Goal: Navigation & Orientation: Find specific page/section

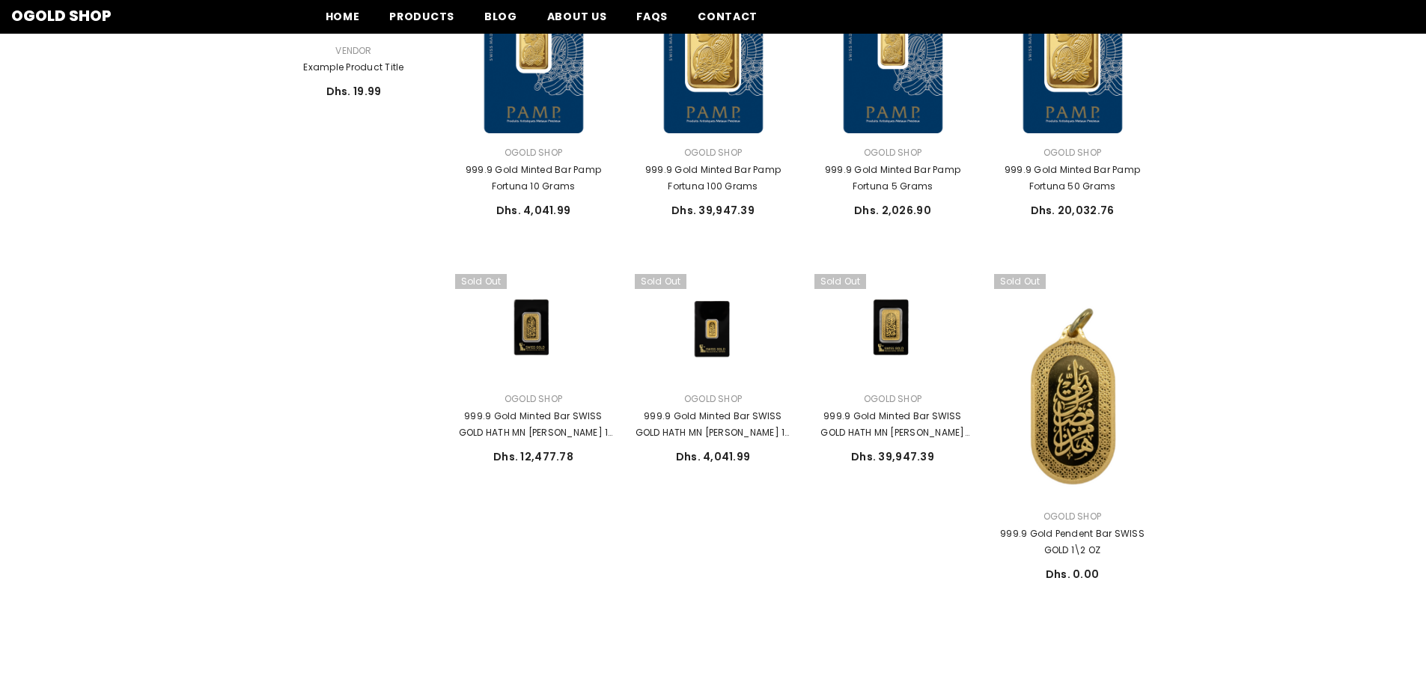
scroll to position [675, 0]
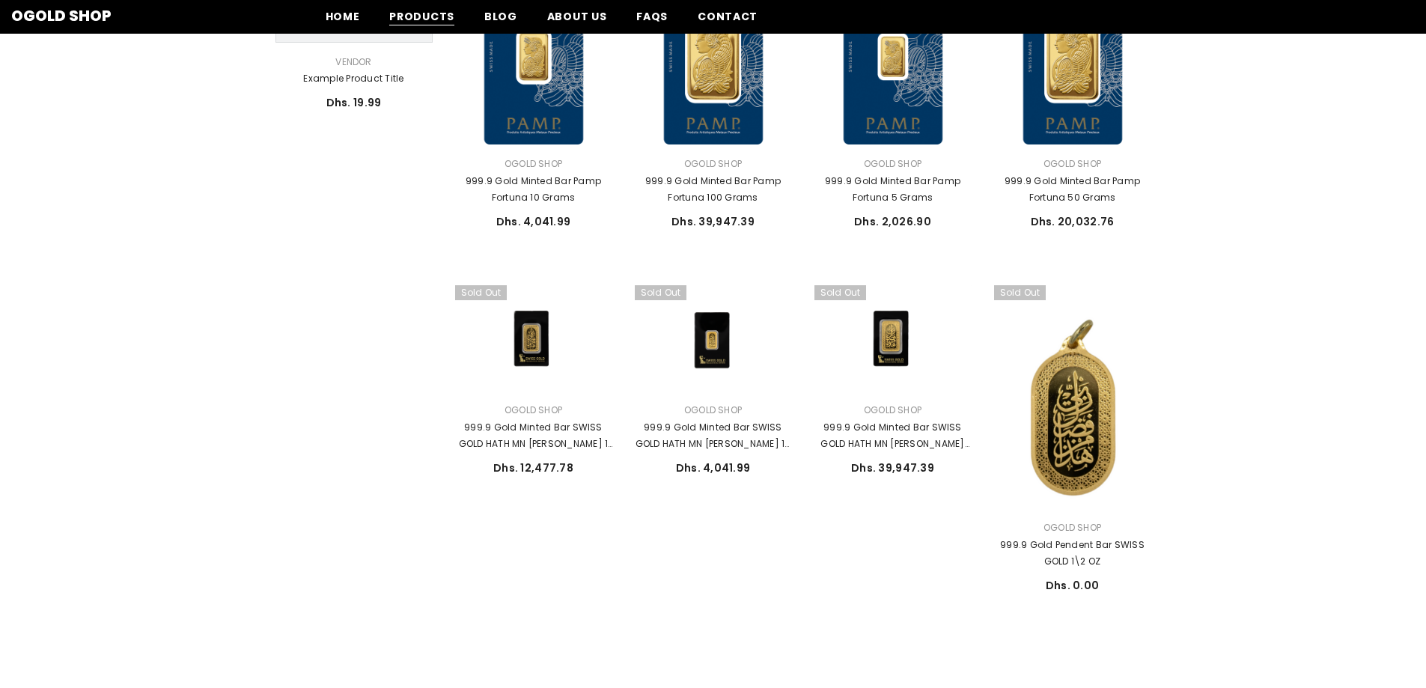
click at [422, 16] on span "Products" at bounding box center [421, 17] width 65 height 16
click at [355, 21] on span "Home" at bounding box center [343, 17] width 34 height 16
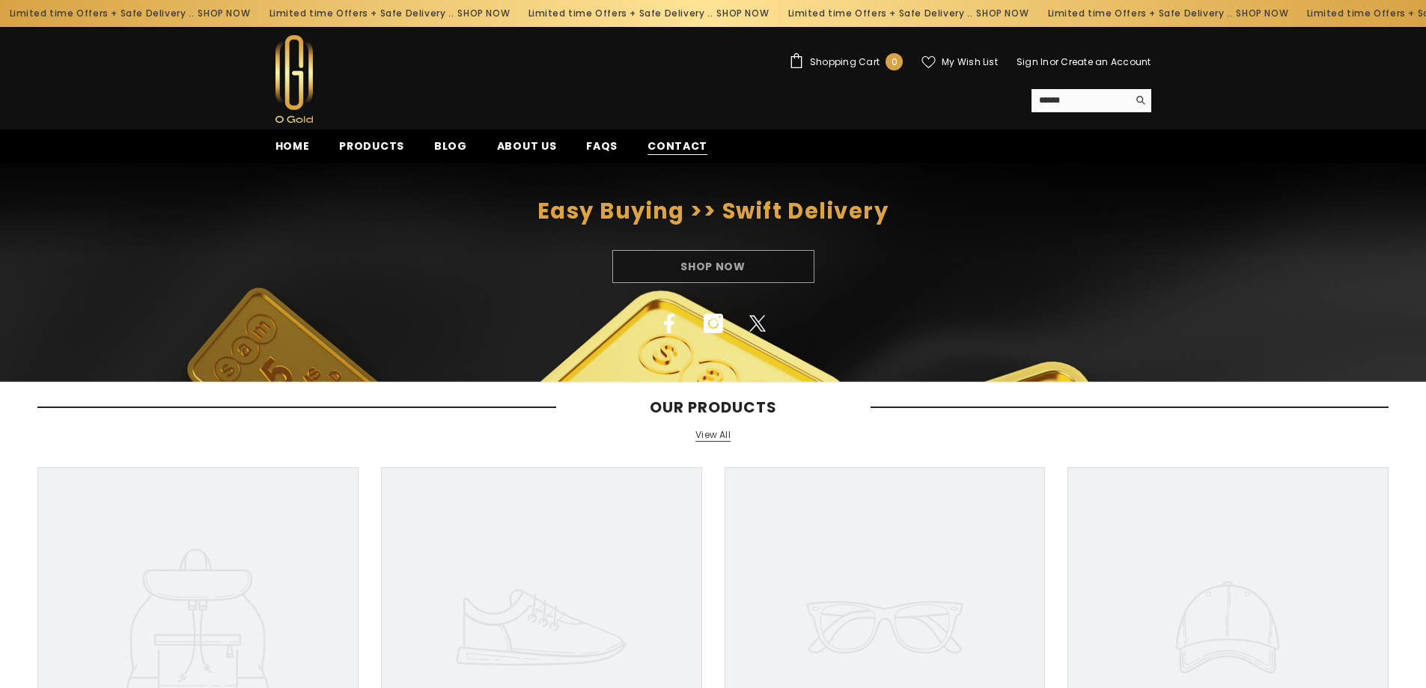
click at [663, 151] on span "Contact" at bounding box center [678, 147] width 60 height 16
